Goal: Information Seeking & Learning: Learn about a topic

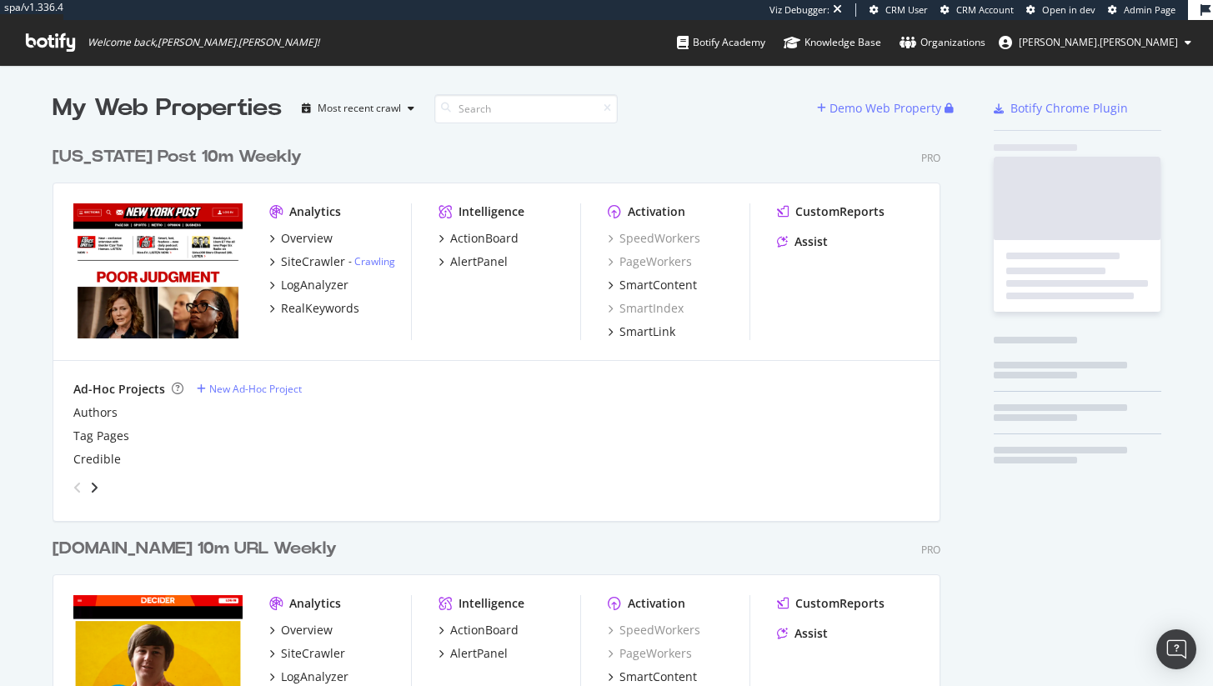
scroll to position [4836, 889]
click at [1137, 2] on div "Viz Debugger: CRM User CRM Account Open in dev Admin Page" at bounding box center [979, 10] width 419 height 20
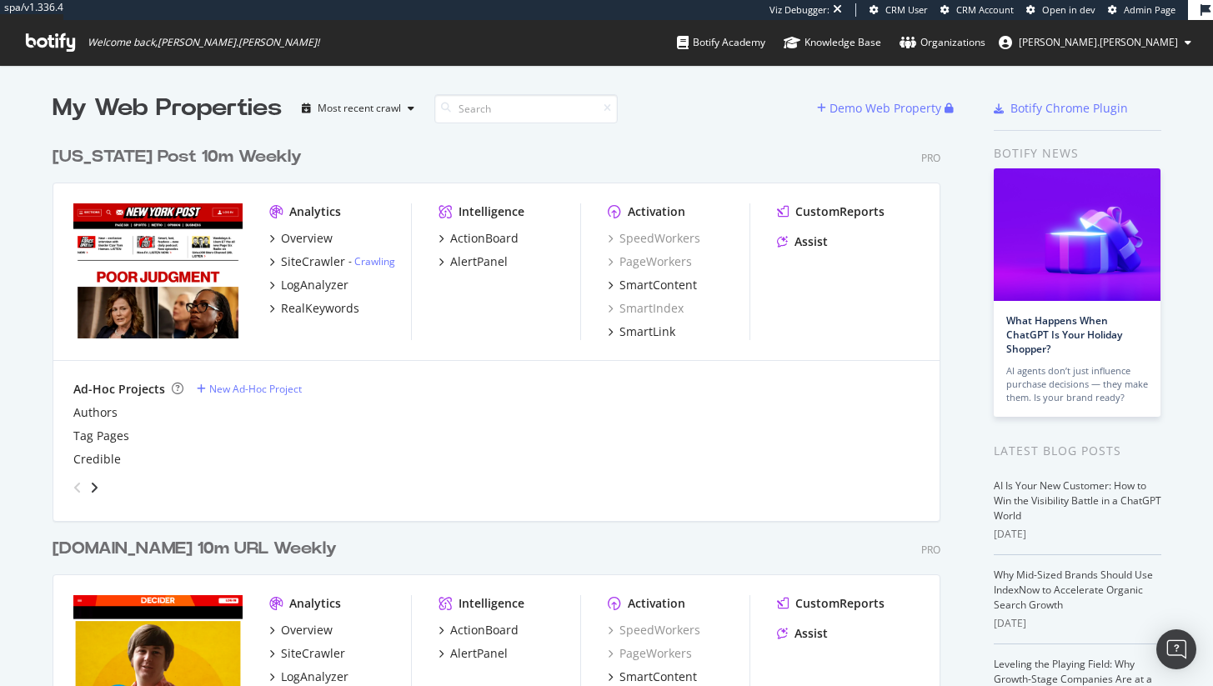
click at [1135, 9] on span "Admin Page" at bounding box center [1150, 9] width 52 height 13
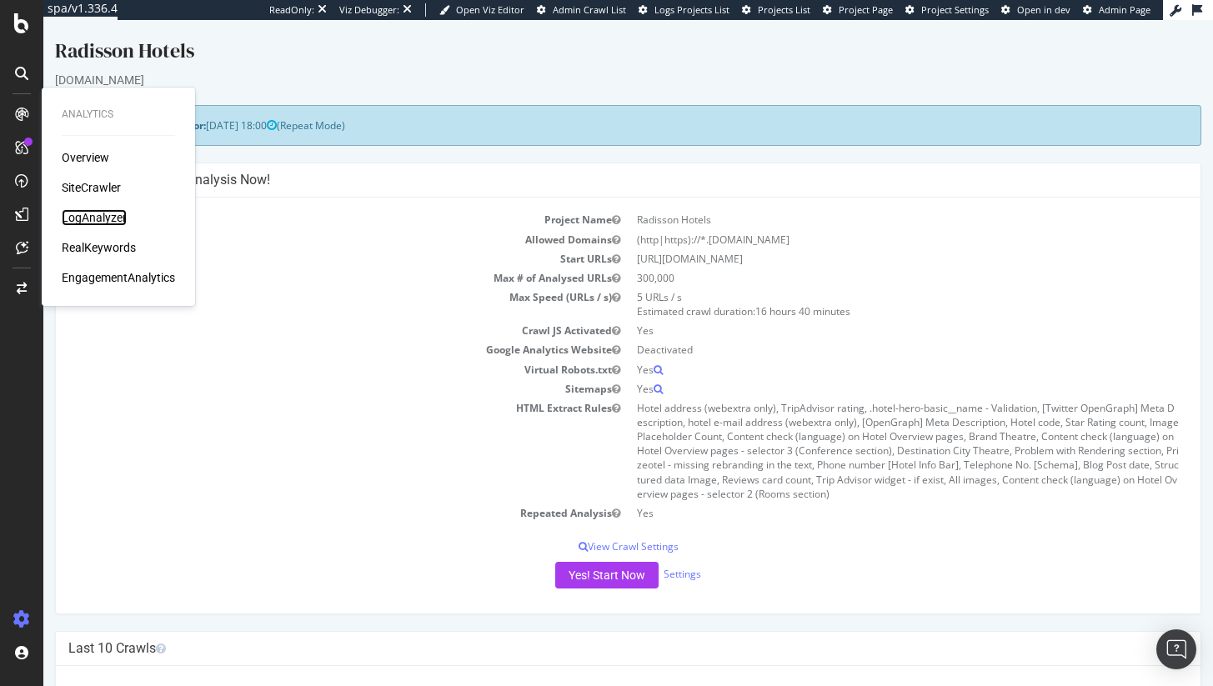
click at [90, 216] on div "LogAnalyzer" at bounding box center [94, 217] width 65 height 17
